Goal: Check status: Check status

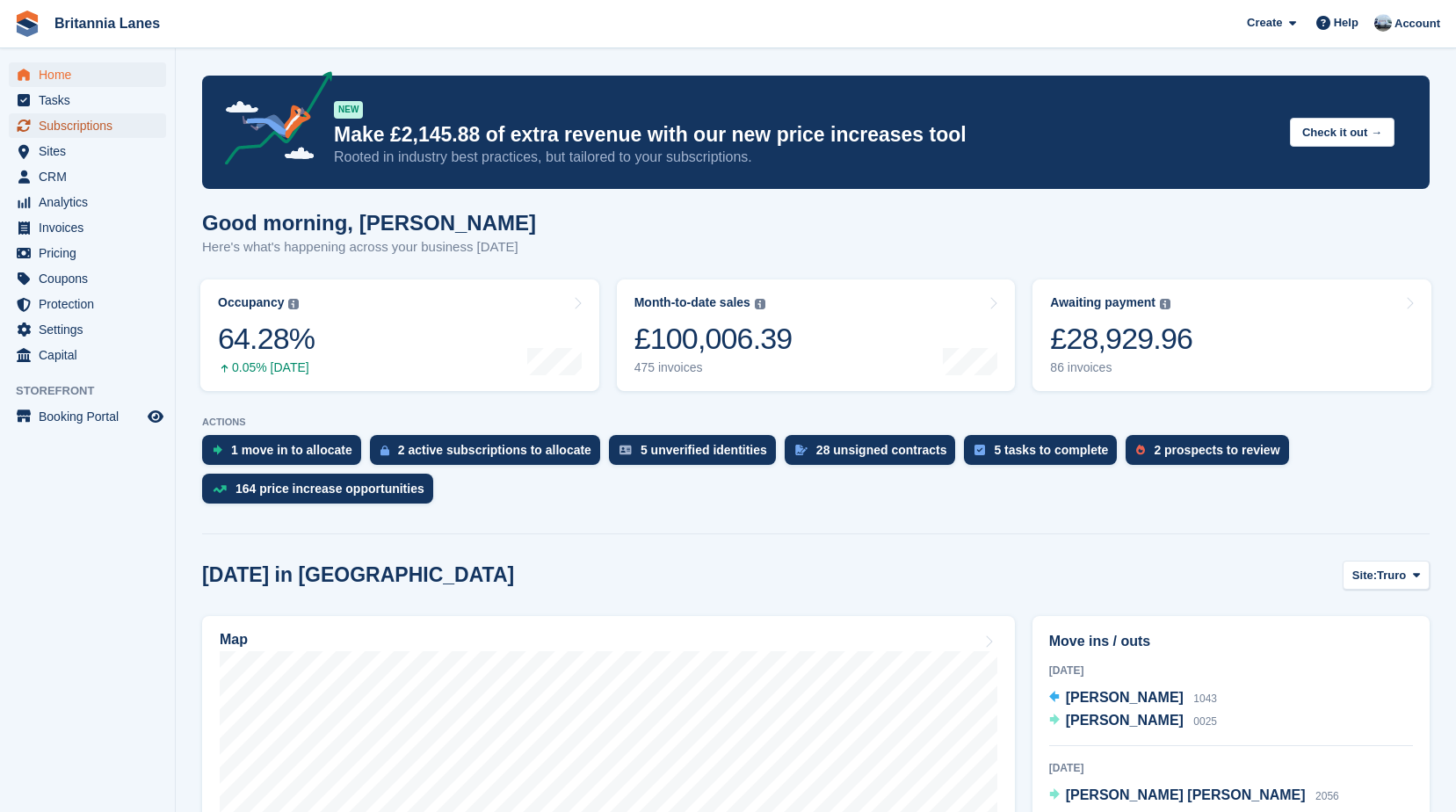
click at [80, 126] on span "Subscriptions" at bounding box center [91, 125] width 105 height 25
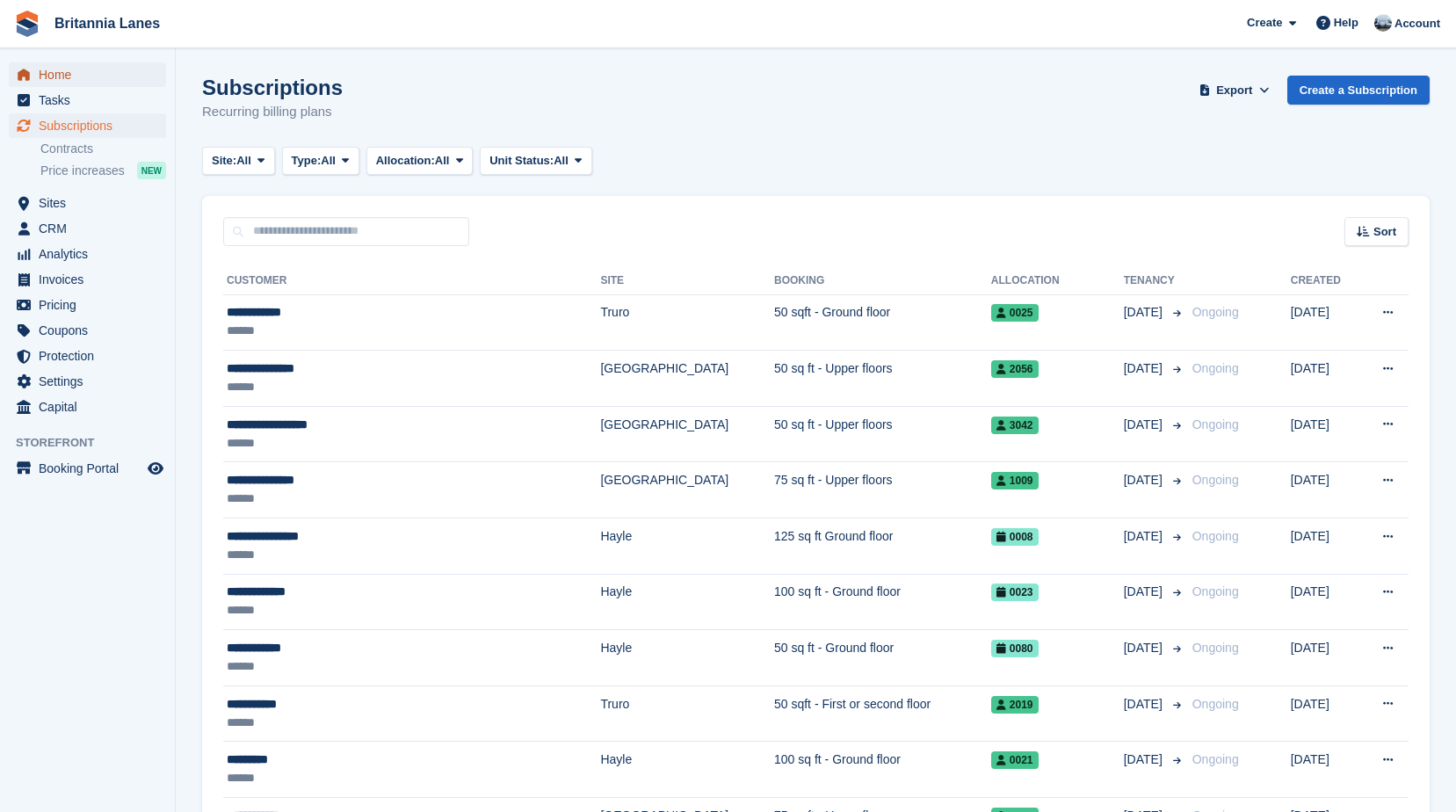
click at [95, 75] on span "Home" at bounding box center [91, 74] width 105 height 25
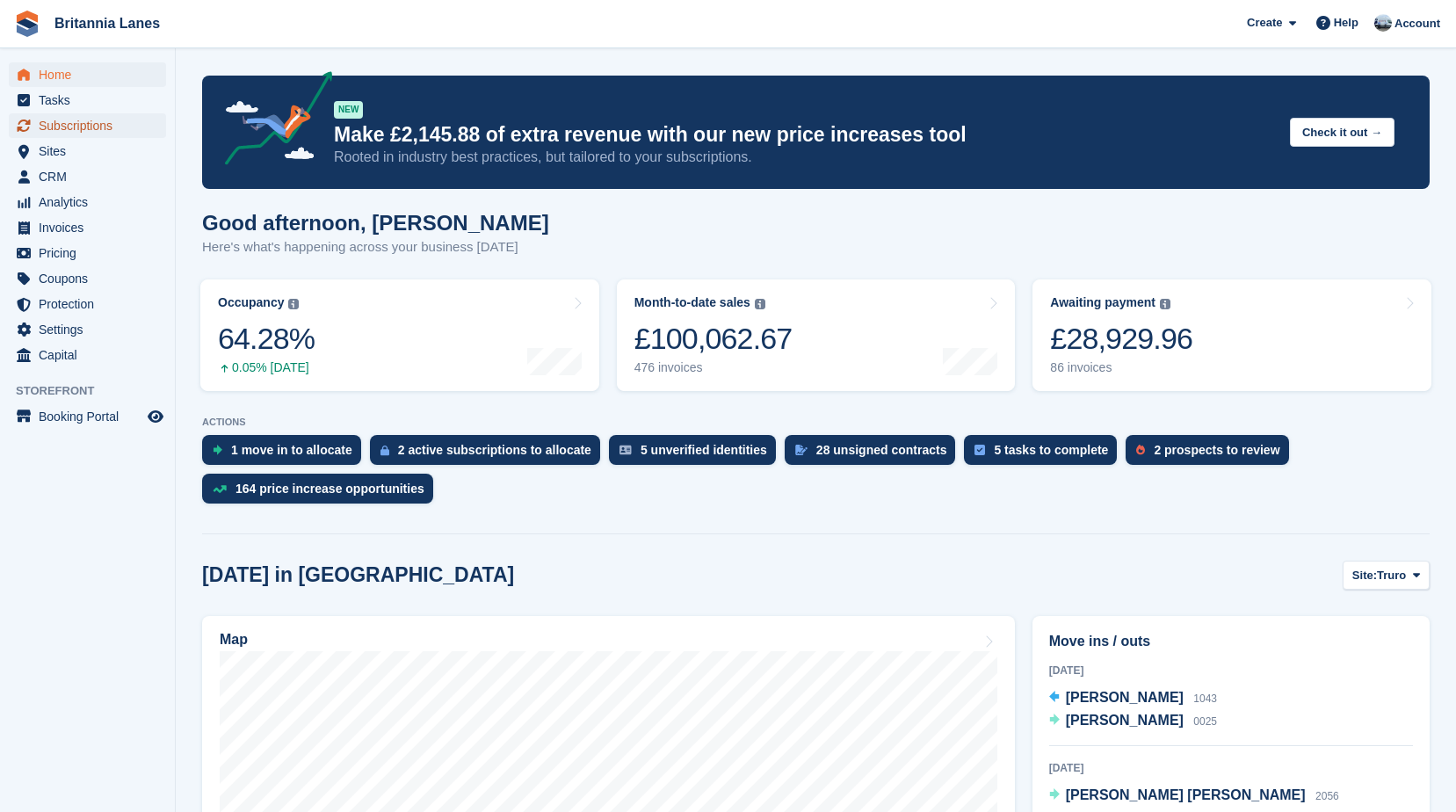
click at [103, 127] on span "Subscriptions" at bounding box center [91, 125] width 105 height 25
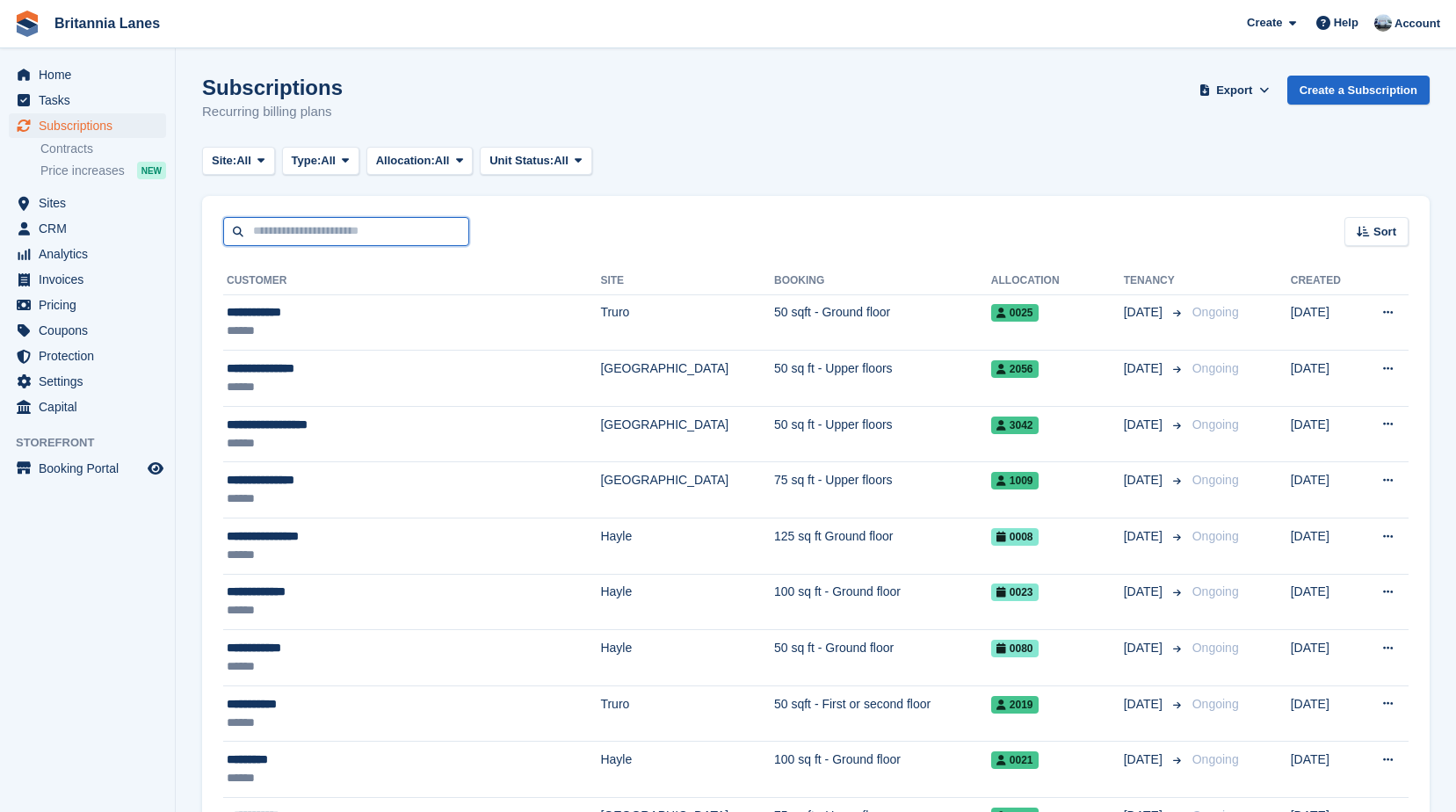
drag, startPoint x: 0, startPoint y: 0, endPoint x: 259, endPoint y: 232, distance: 347.7
click at [259, 232] on input "text" at bounding box center [346, 231] width 246 height 29
type input "******"
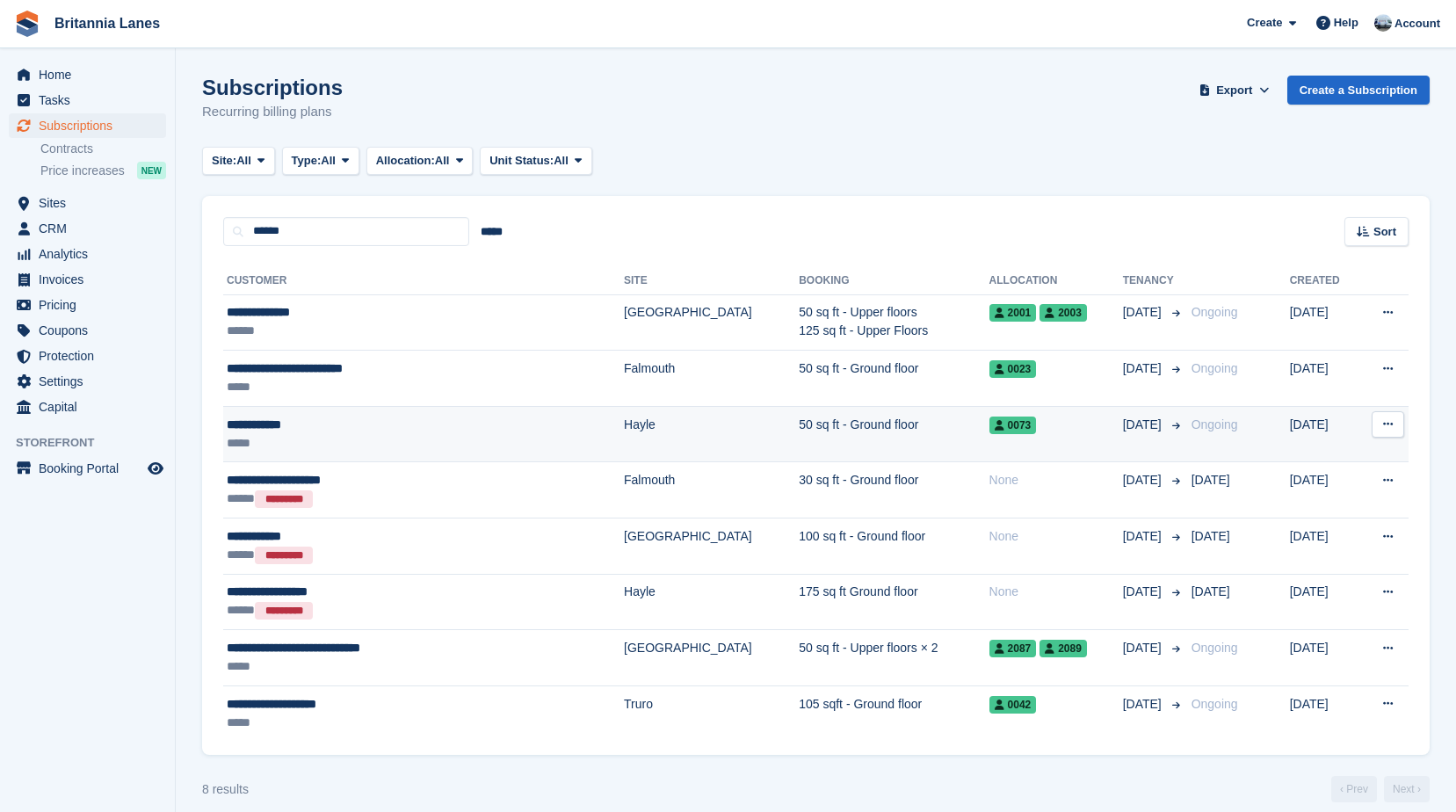
click at [345, 426] on div "**********" at bounding box center [371, 424] width 290 height 18
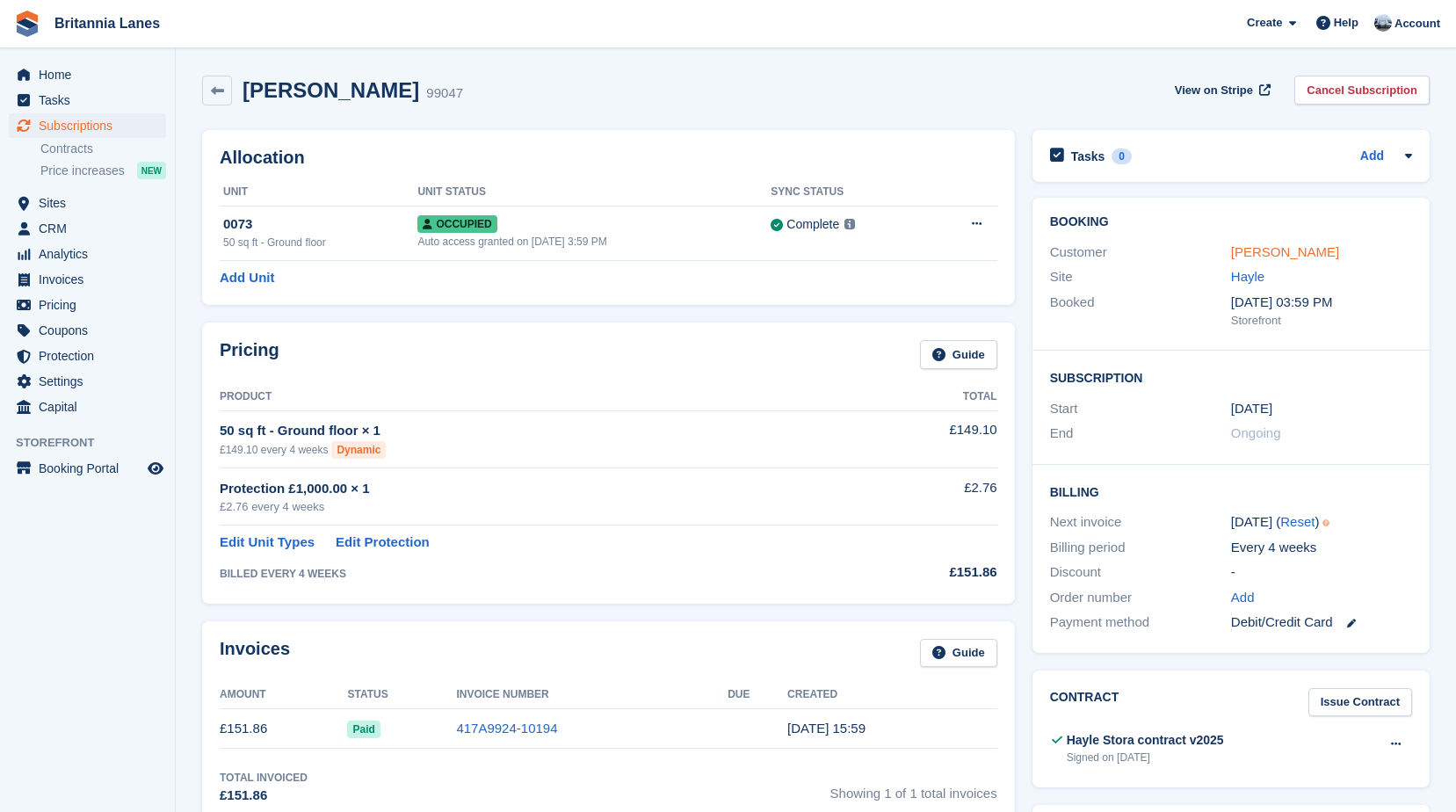
click at [1278, 244] on link "[PERSON_NAME]" at bounding box center [1285, 251] width 108 height 15
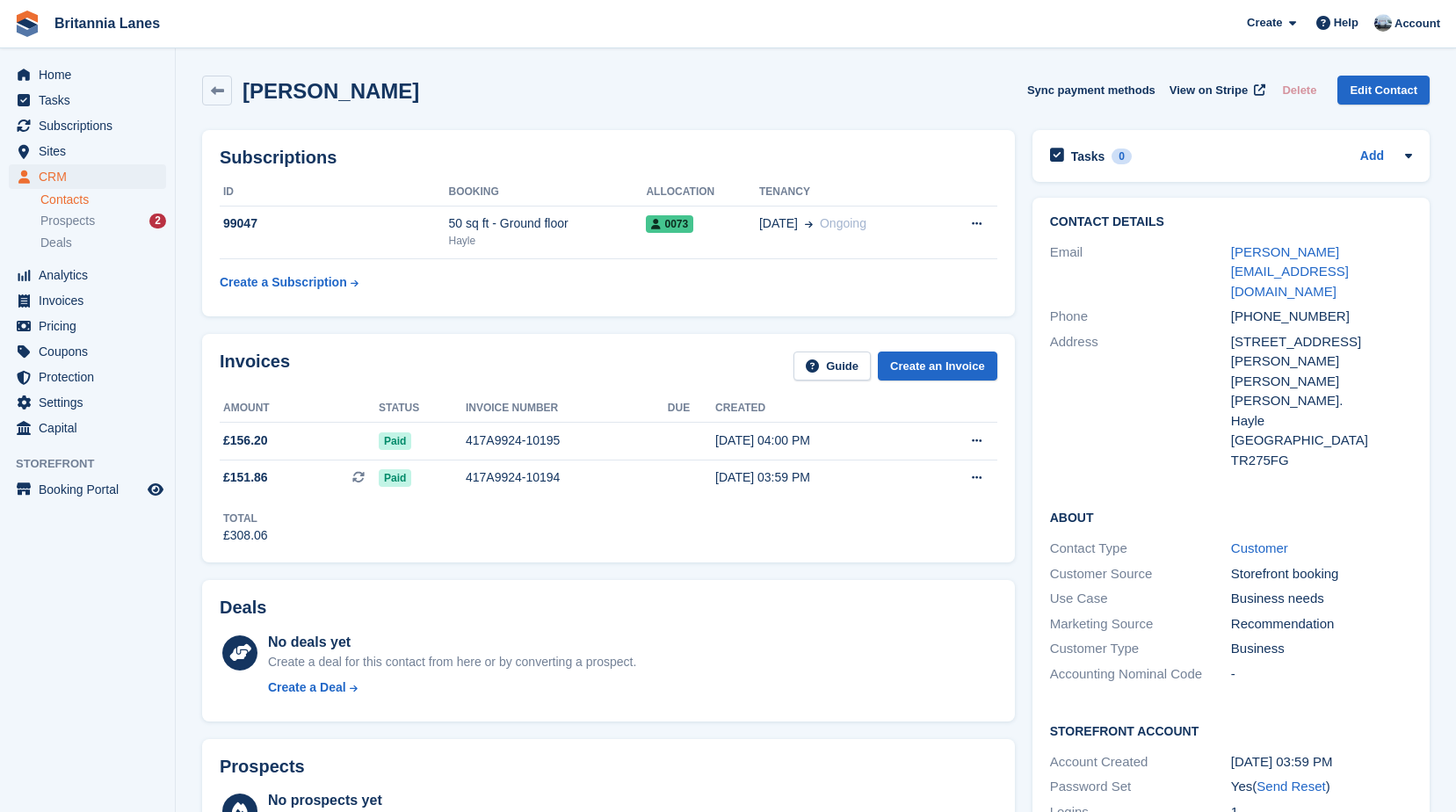
click at [973, 304] on div "Subscriptions ID Booking Allocation Tenancy 99047 50 sq ft - Ground floor Hayle…" at bounding box center [608, 223] width 813 height 187
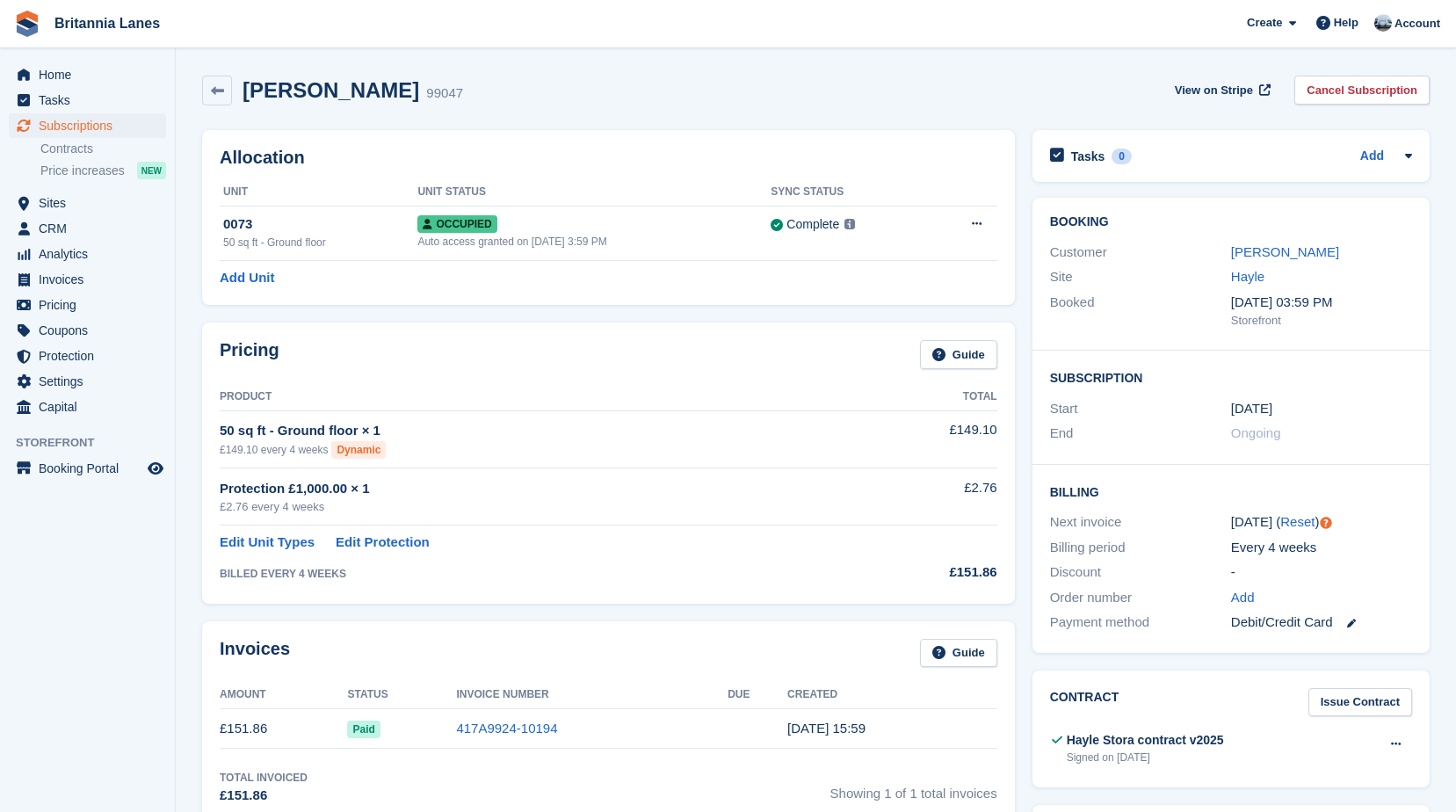
scroll to position [263, 0]
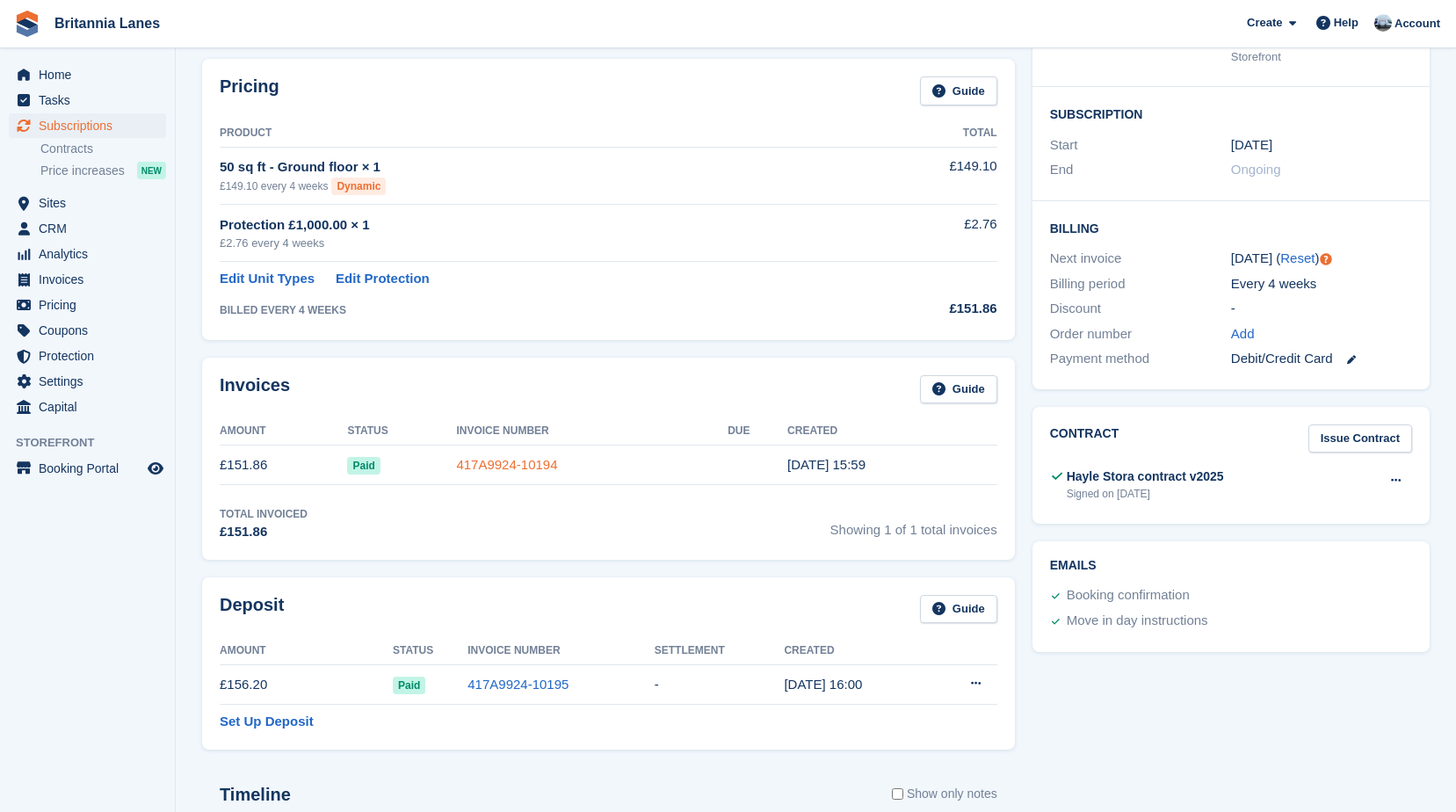
click at [504, 469] on link "417A9924-10194" at bounding box center [507, 465] width 101 height 15
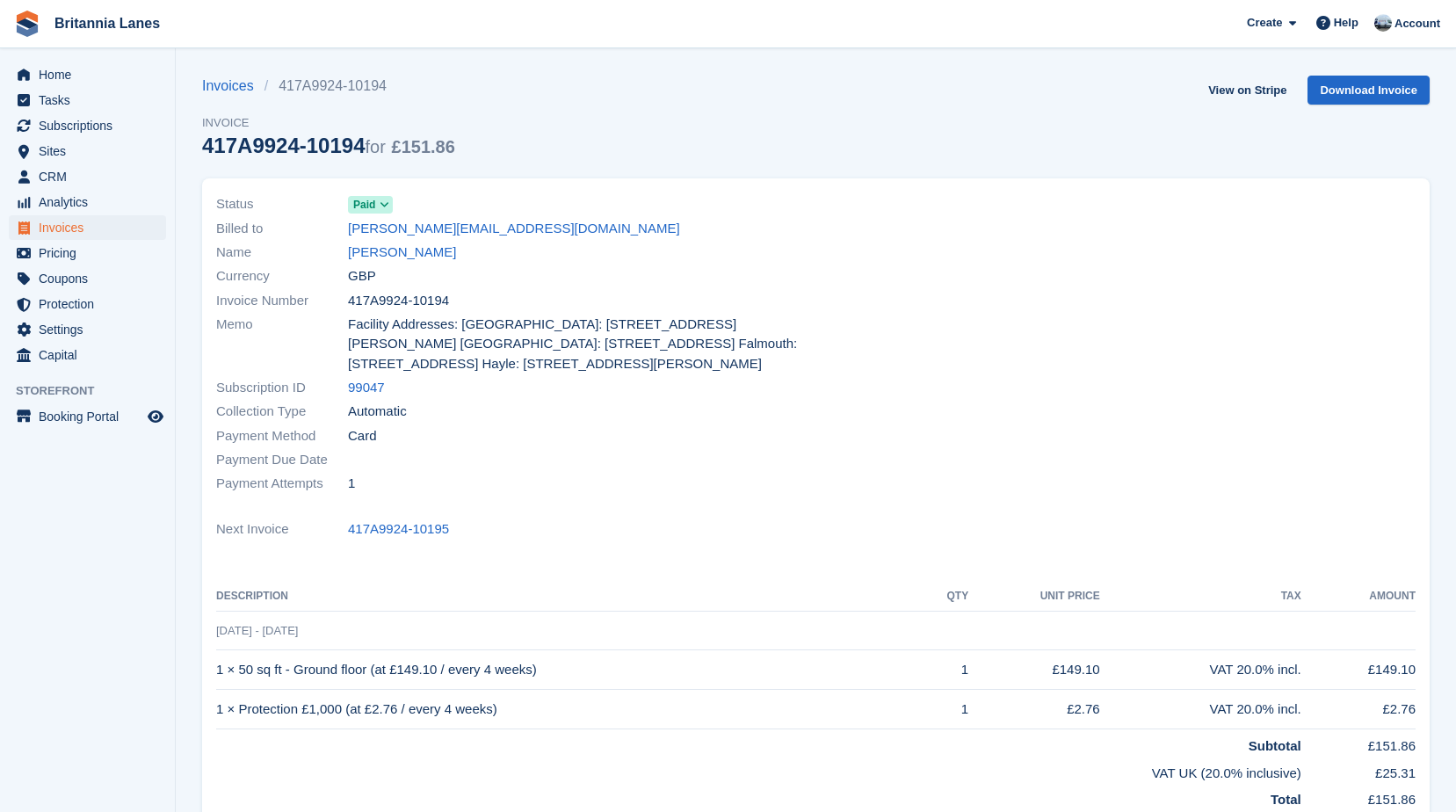
click at [501, 483] on div "Payment Attempts 1" at bounding box center [510, 484] width 590 height 24
click at [605, 251] on div "Name Chris Taylor" at bounding box center [510, 252] width 590 height 24
click at [585, 264] on div "Currency GBP" at bounding box center [510, 276] width 590 height 24
drag, startPoint x: 510, startPoint y: 230, endPoint x: 332, endPoint y: 231, distance: 178.0
click at [332, 231] on div "Billed to chris.taylordgj@gmail.com" at bounding box center [510, 228] width 590 height 24
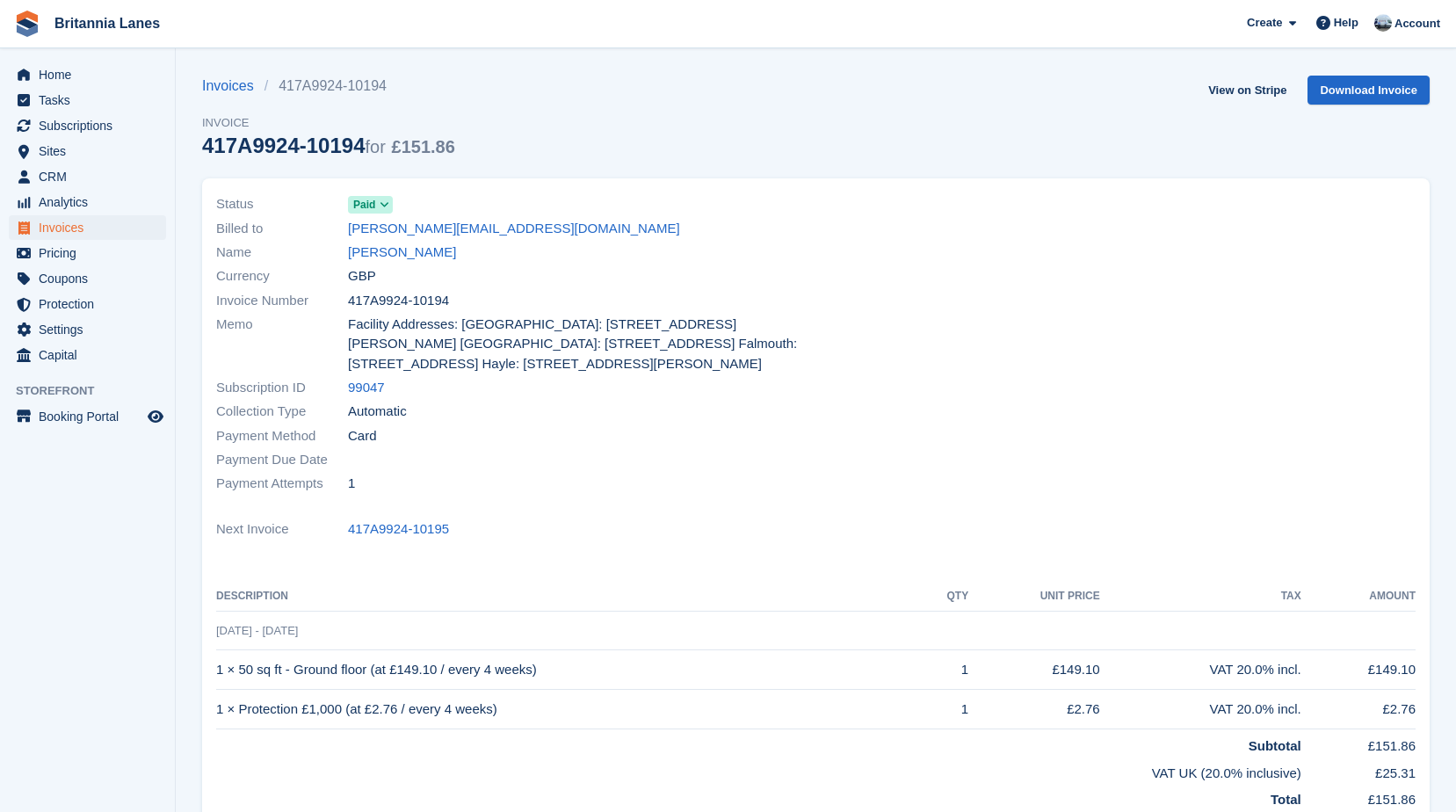
drag, startPoint x: 332, startPoint y: 231, endPoint x: 301, endPoint y: 245, distance: 34.0
click at [301, 246] on span "Name" at bounding box center [282, 252] width 132 height 20
click at [319, 234] on span "Billed to" at bounding box center [282, 229] width 132 height 20
drag, startPoint x: 467, startPoint y: 157, endPoint x: 199, endPoint y: 158, distance: 268.0
click at [199, 158] on section "Invoices 417A9924-10194 Invoice 417A9924-10194 for £151.86 View on Stripe Downl…" at bounding box center [816, 563] width 1280 height 1127
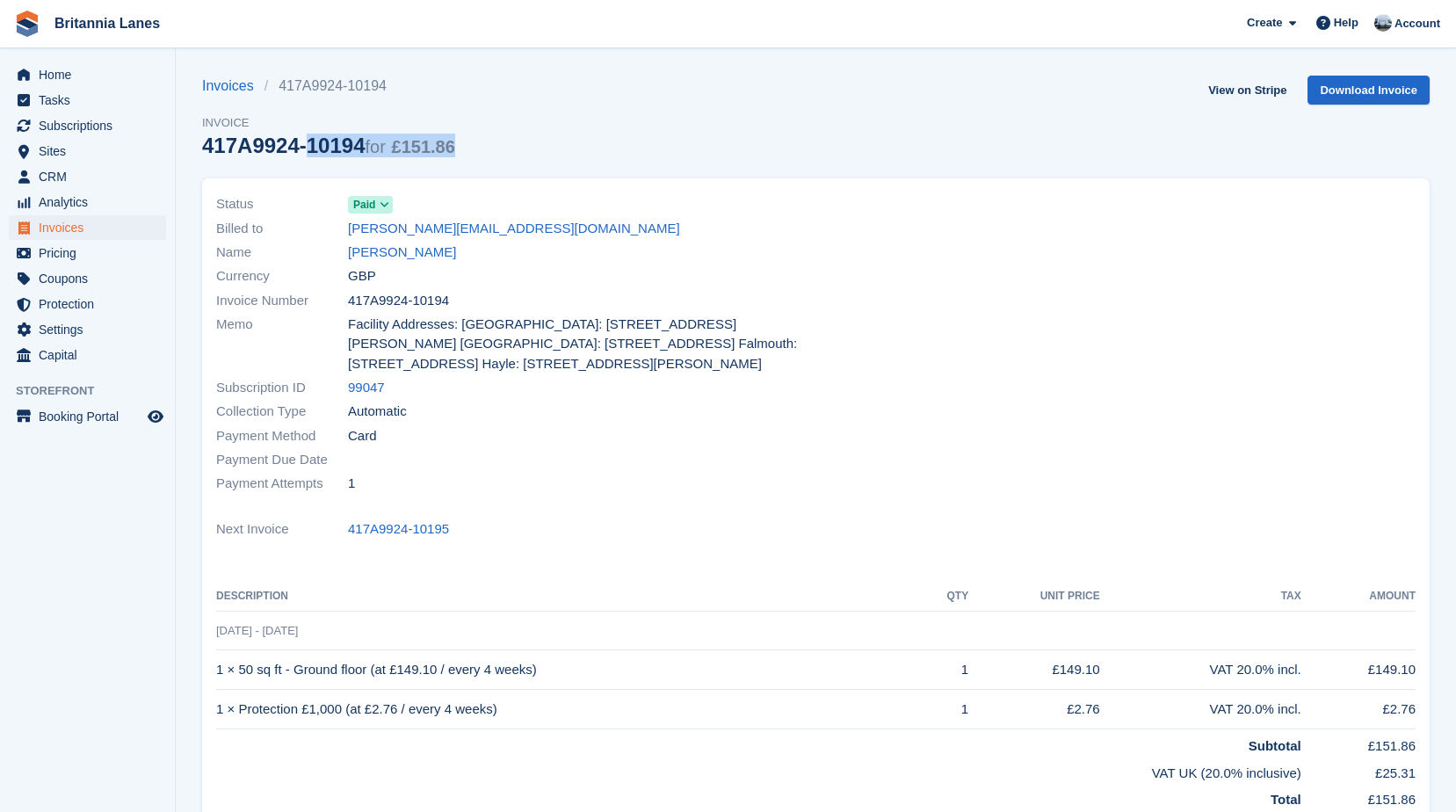
click at [566, 157] on div "Invoices 417A9924-10194 Invoice 417A9924-10194 for £151.86 View on Stripe Downl…" at bounding box center [816, 127] width 1227 height 102
click at [80, 67] on span "Home" at bounding box center [91, 74] width 105 height 25
